Goal: Information Seeking & Learning: Find specific fact

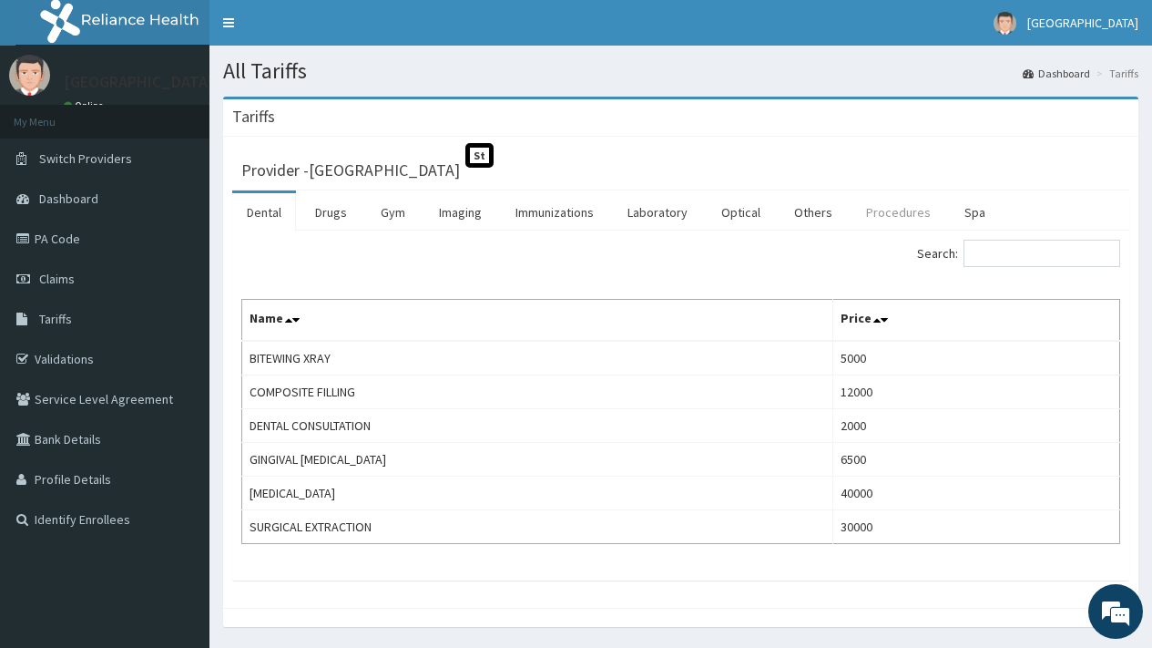
click at [898, 211] on link "Procedures" at bounding box center [899, 212] width 94 height 38
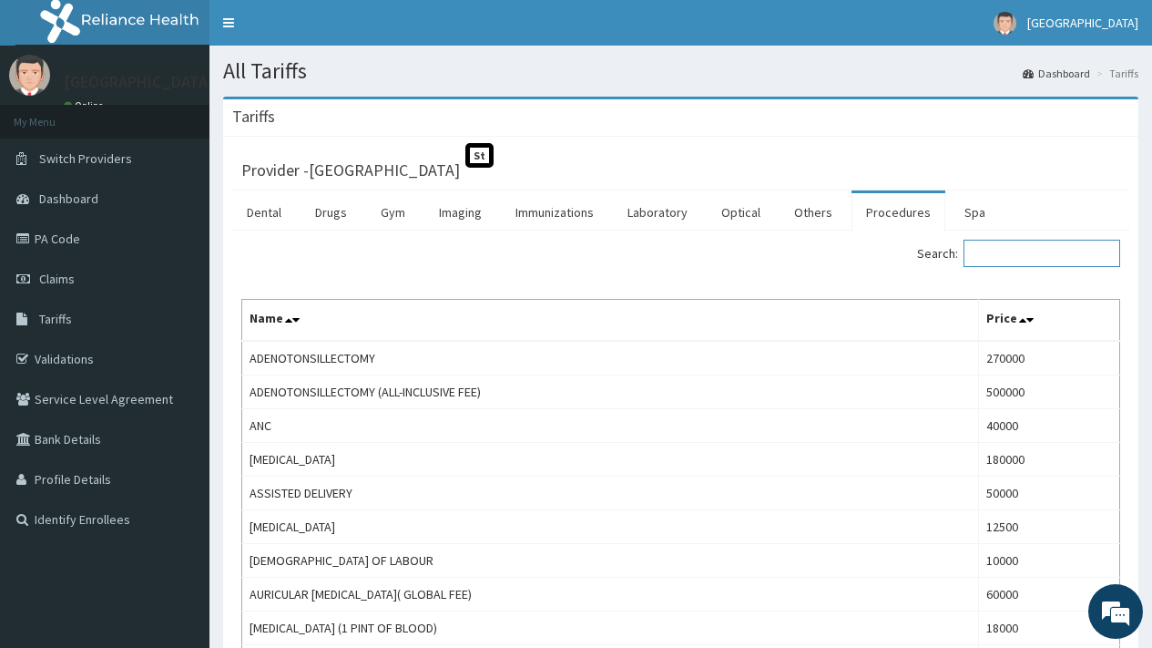
click at [1027, 251] on input "Search:" at bounding box center [1042, 253] width 157 height 27
paste input "INTRAVENOUS UROGRAM"
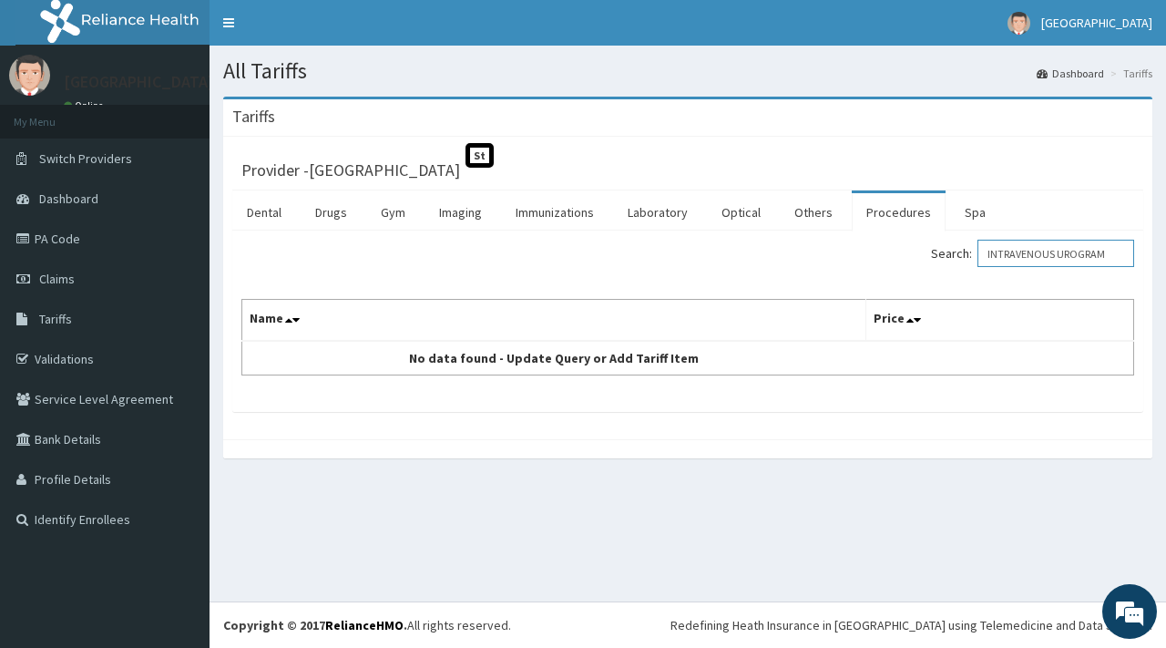
click at [1074, 257] on input "INTRAVENOUS UROGRAM" at bounding box center [1055, 253] width 157 height 27
type input "UROGRAM"
click at [823, 206] on link "Others" at bounding box center [813, 212] width 67 height 38
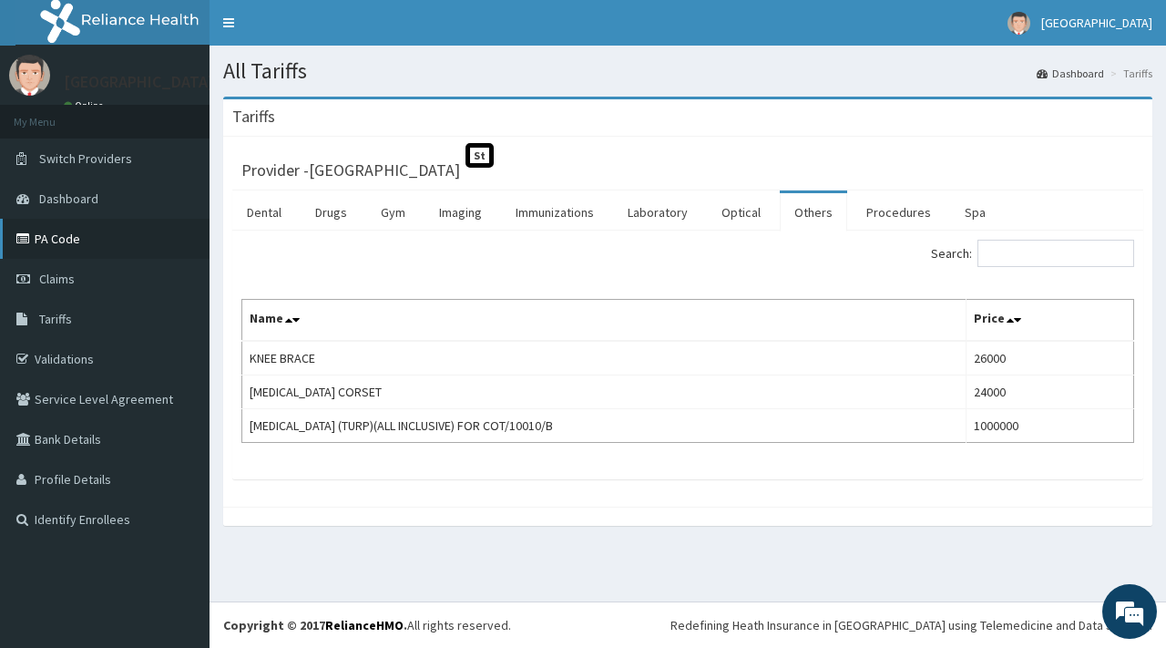
click at [62, 242] on link "PA Code" at bounding box center [105, 239] width 210 height 40
